Goal: Task Accomplishment & Management: Manage account settings

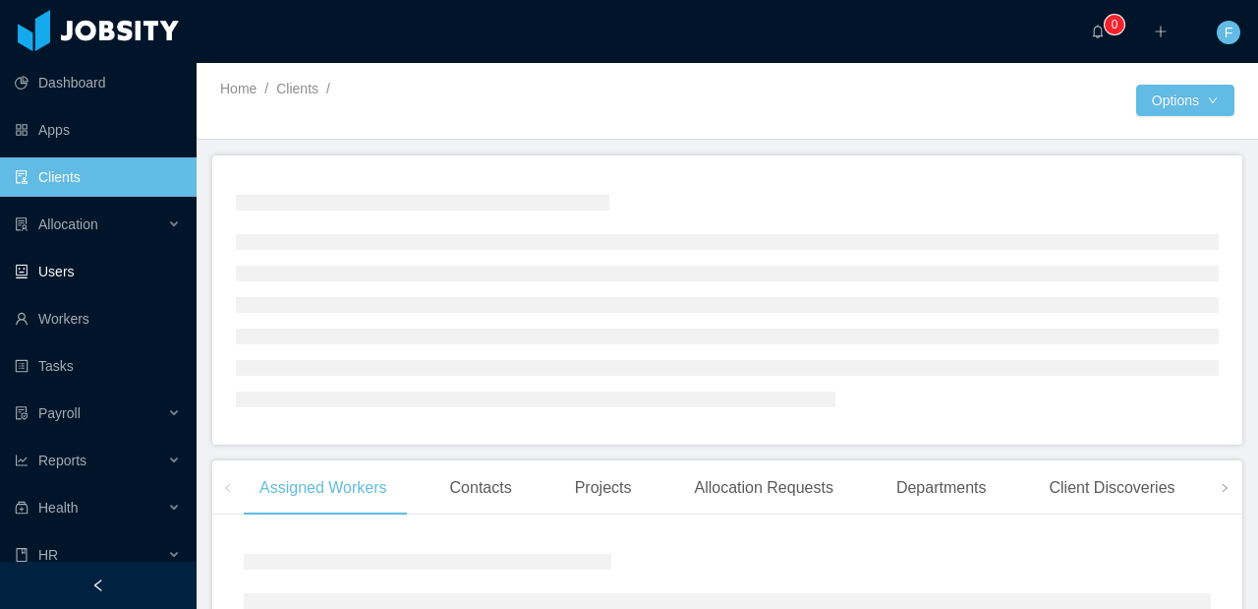
scroll to position [64, 0]
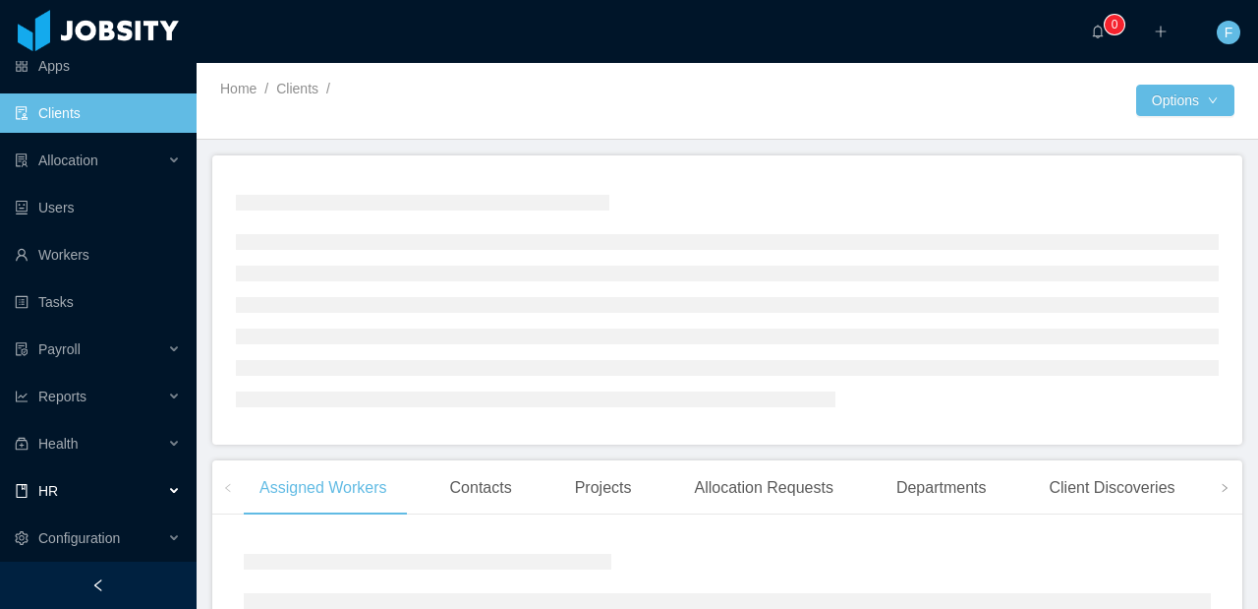
click at [69, 497] on div "HR" at bounding box center [98, 490] width 197 height 39
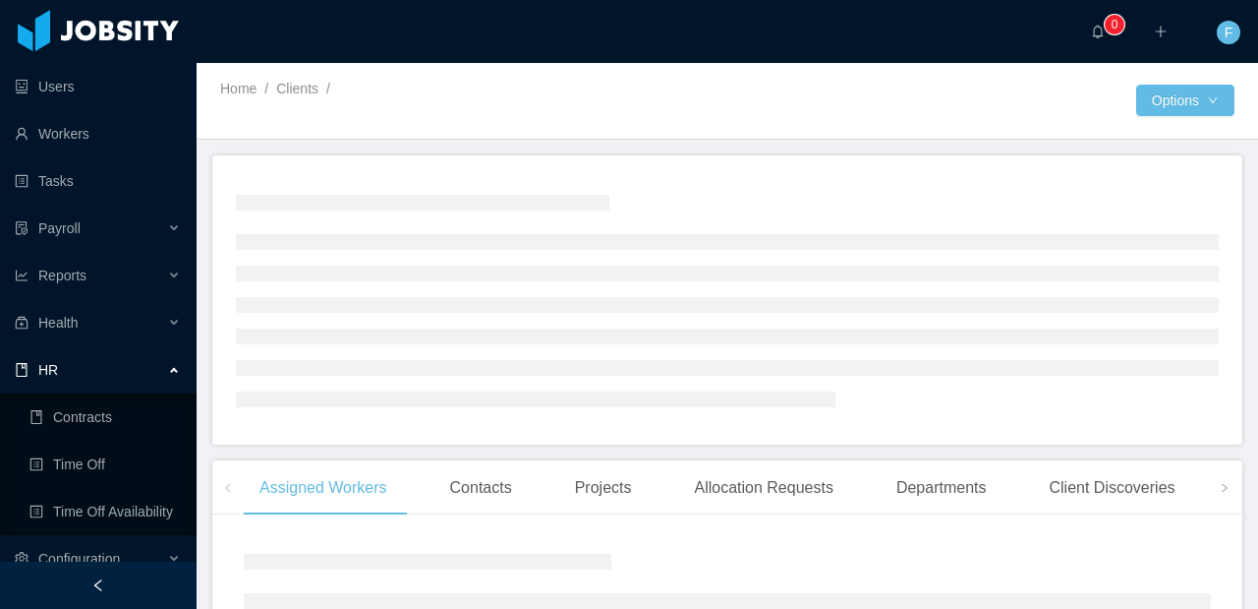
scroll to position [187, 0]
click at [88, 467] on link "Time Off" at bounding box center [104, 461] width 151 height 39
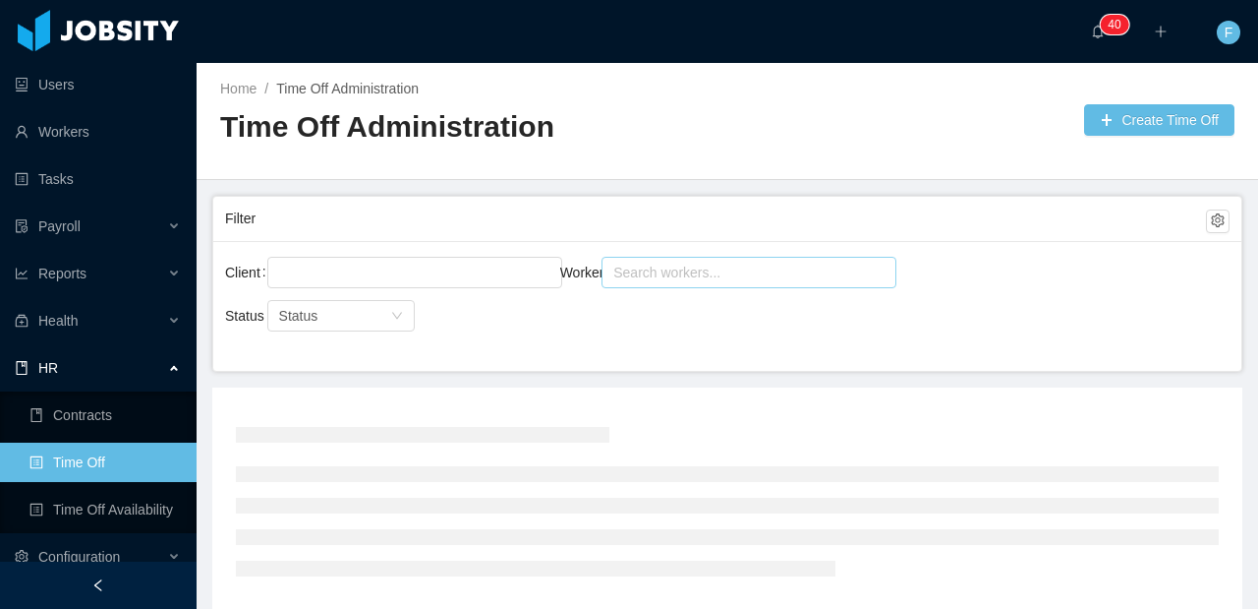
click at [684, 271] on div "Search workers..." at bounding box center [740, 273] width 254 height 20
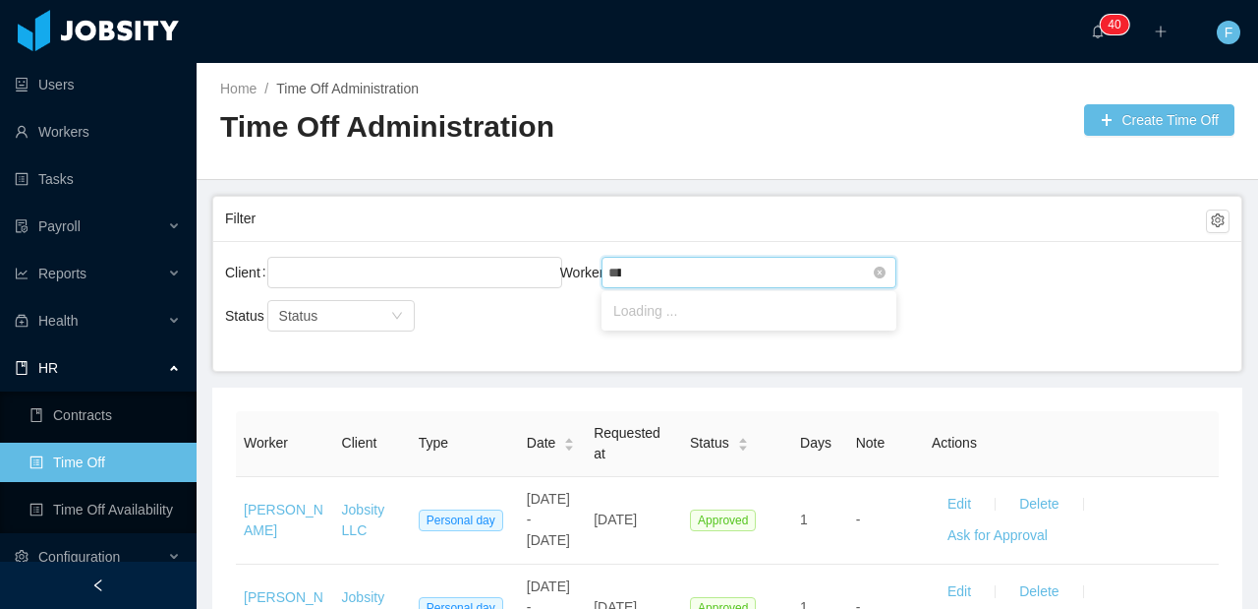
type input "*****"
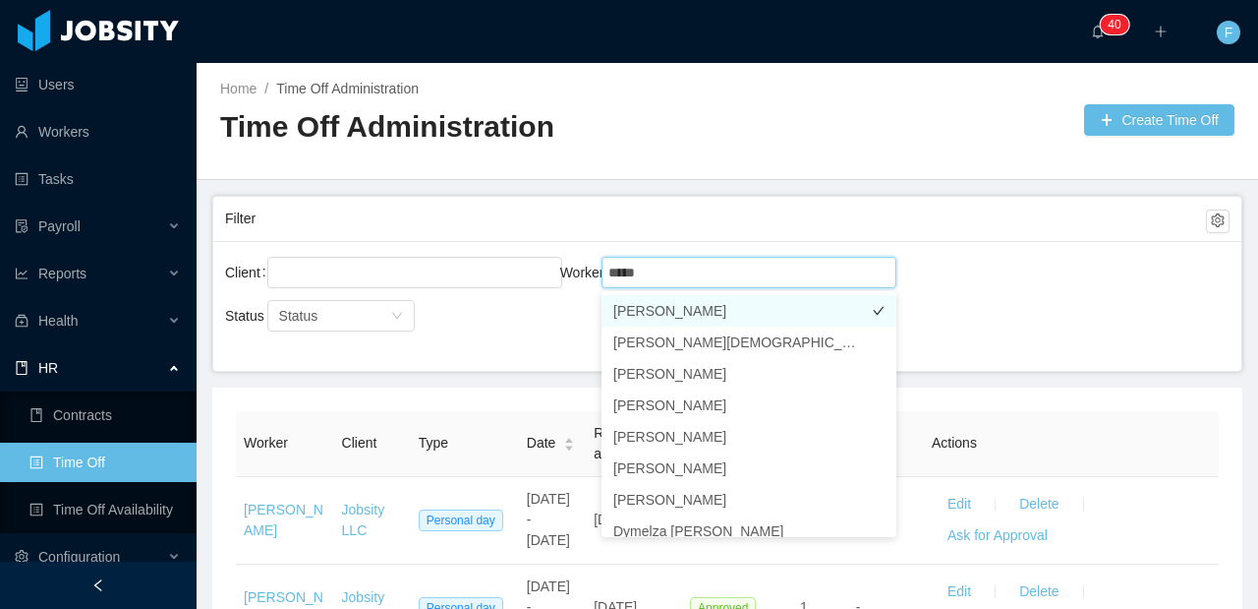
click at [640, 314] on li "[PERSON_NAME]" at bounding box center [749, 310] width 295 height 31
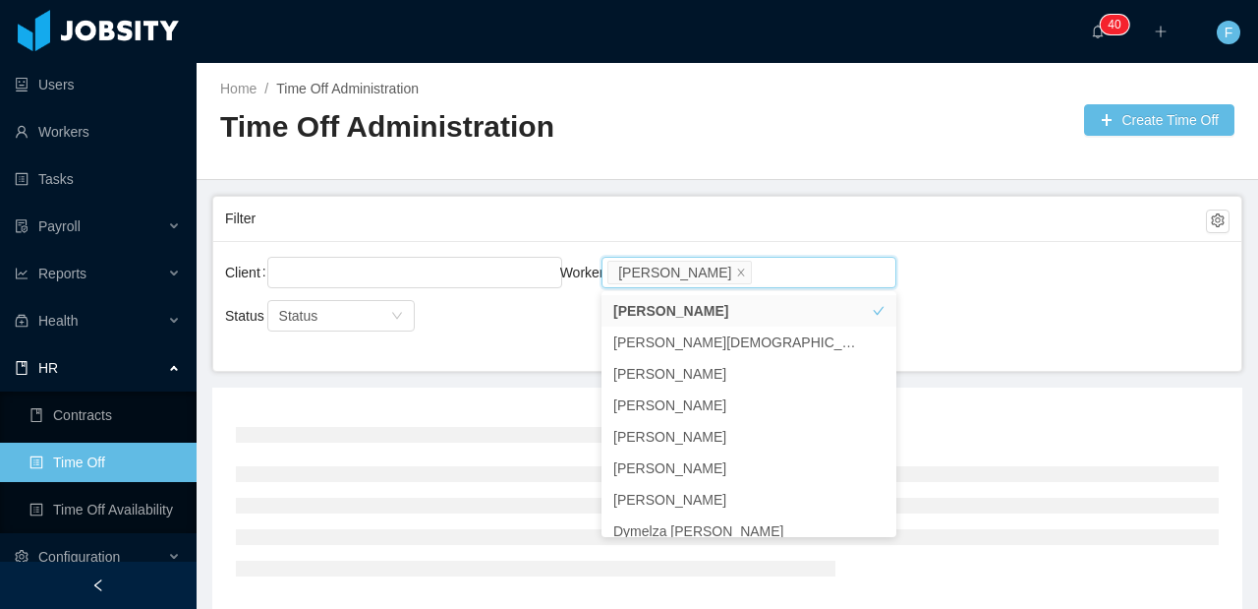
click at [1003, 282] on div "Client Worker Search workers... [PERSON_NAME]" at bounding box center [727, 284] width 1005 height 63
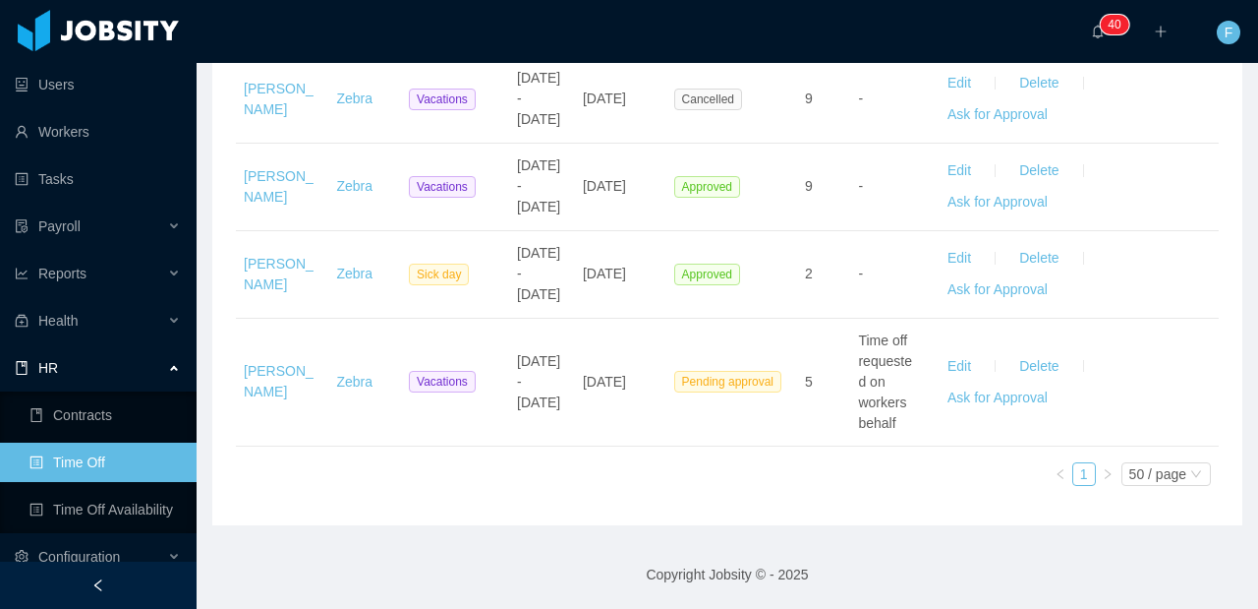
scroll to position [1647, 0]
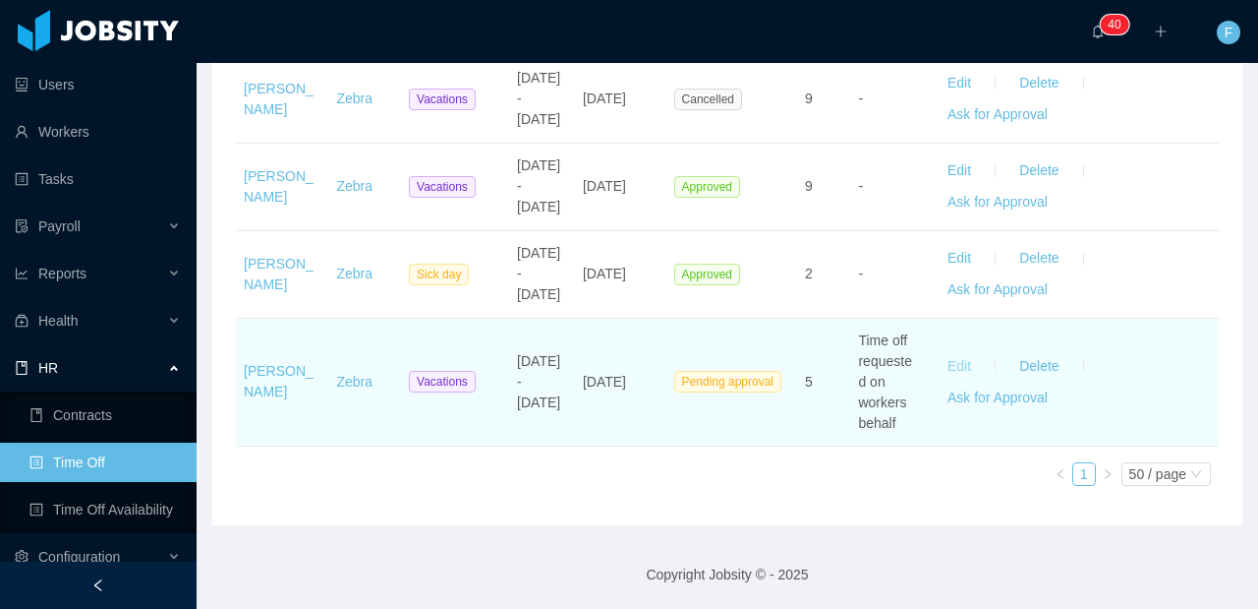
click at [955, 366] on button "Edit" at bounding box center [959, 365] width 55 height 31
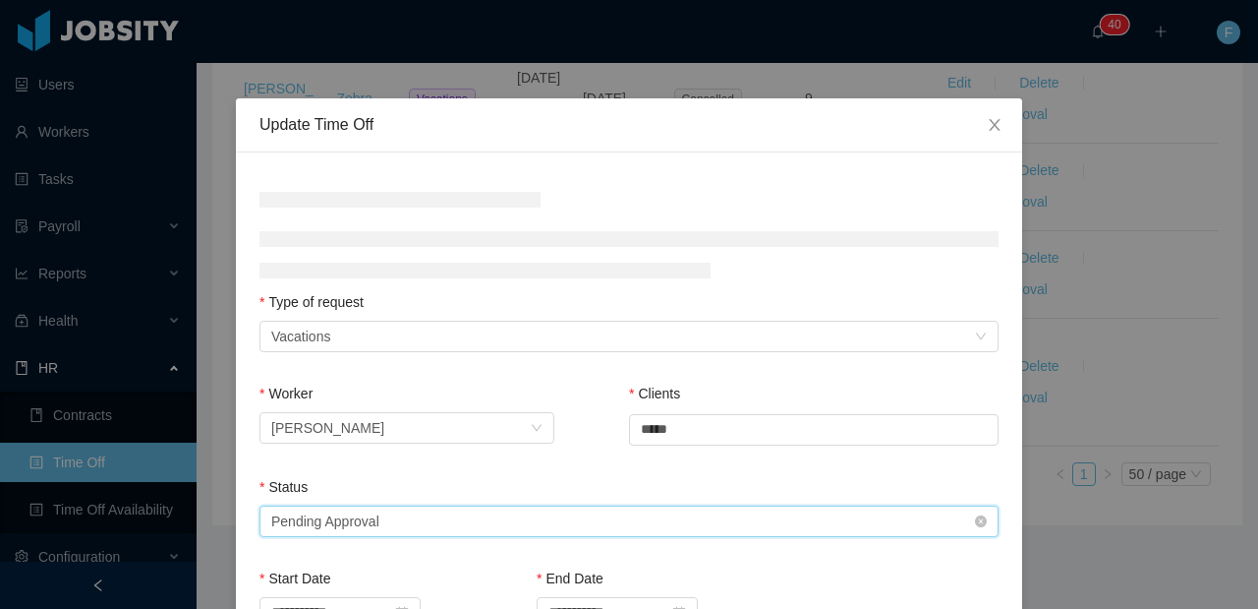
click at [592, 517] on div "Select status Pending Approval" at bounding box center [622, 520] width 703 height 29
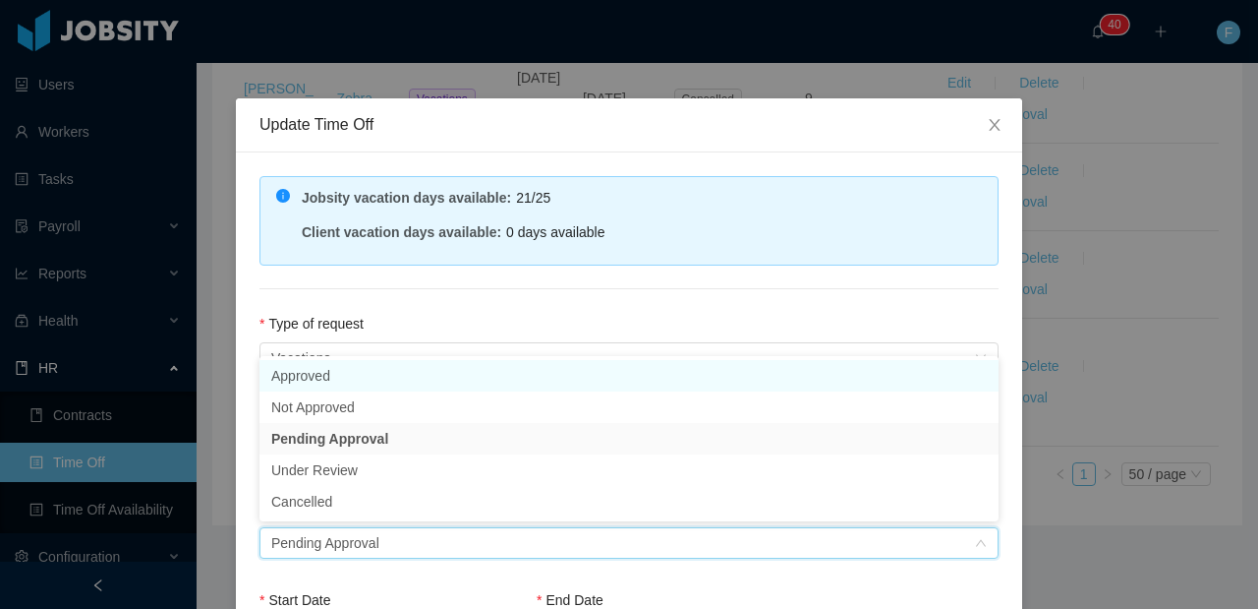
click at [443, 379] on li "Approved" at bounding box center [629, 375] width 739 height 31
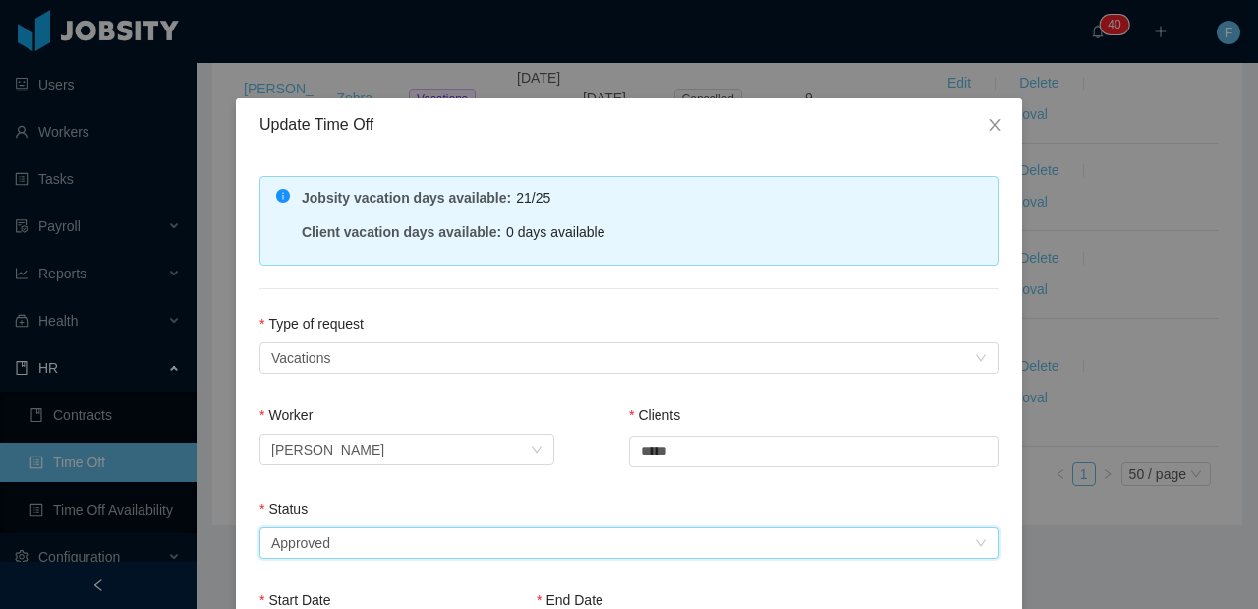
click at [487, 304] on div "**********" at bounding box center [629, 593] width 787 height 883
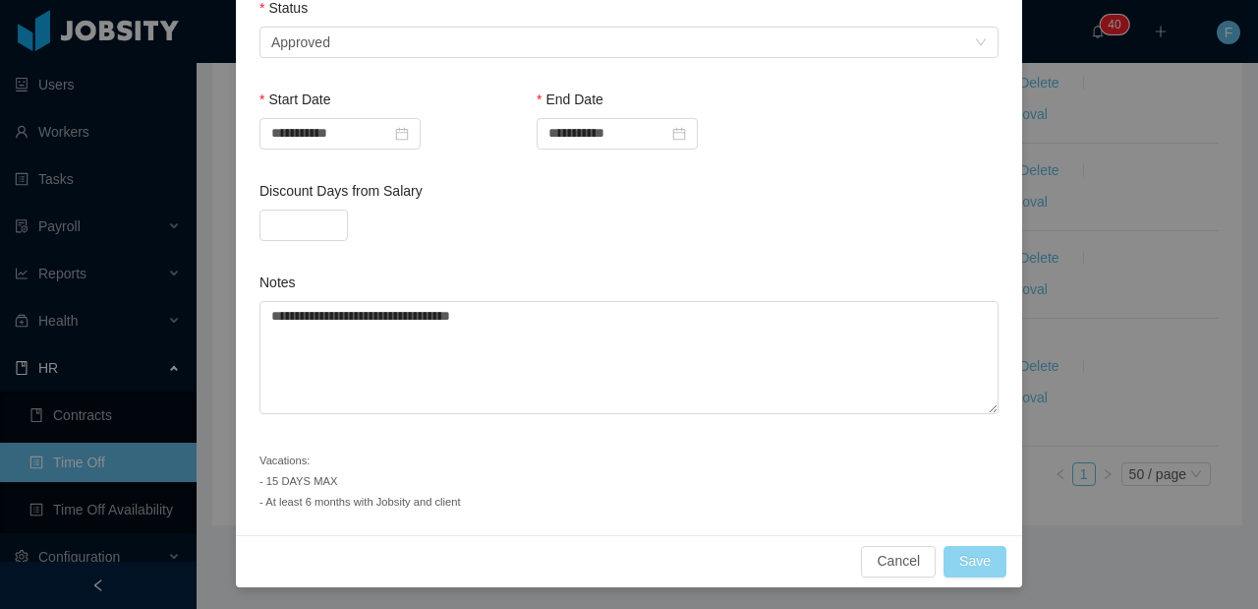
click at [975, 546] on button "Save" at bounding box center [975, 561] width 63 height 31
